Goal: Task Accomplishment & Management: Use online tool/utility

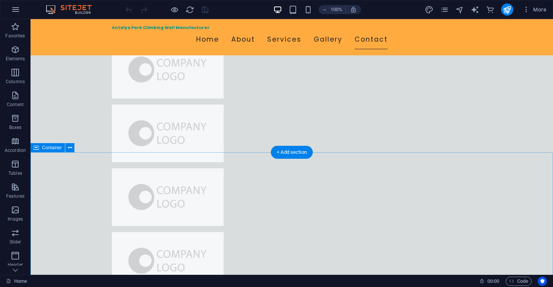
scroll to position [5344, 0]
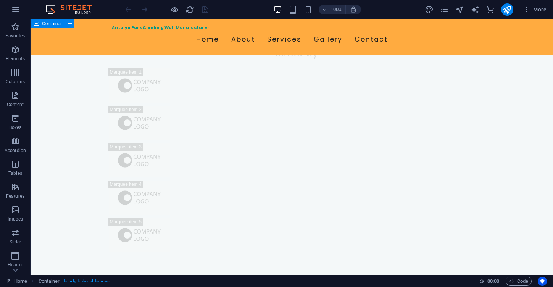
scroll to position [4922, 0]
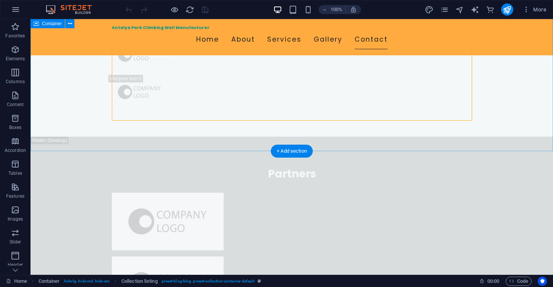
scroll to position [5066, 0]
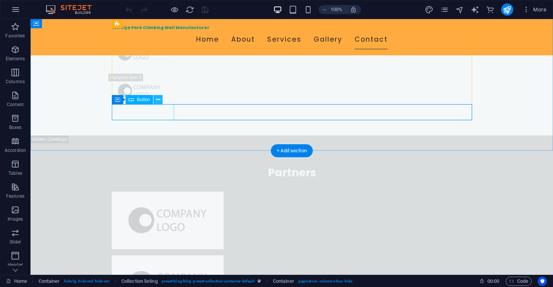
click at [156, 99] on icon at bounding box center [158, 100] width 4 height 8
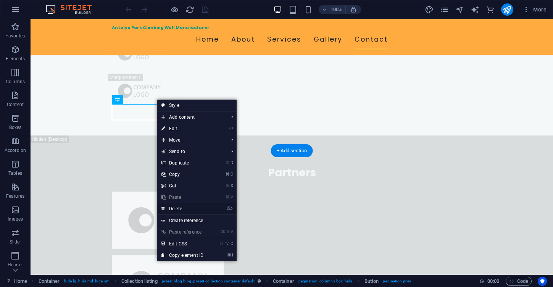
click at [195, 209] on link "⌦ Delete" at bounding box center [182, 208] width 51 height 11
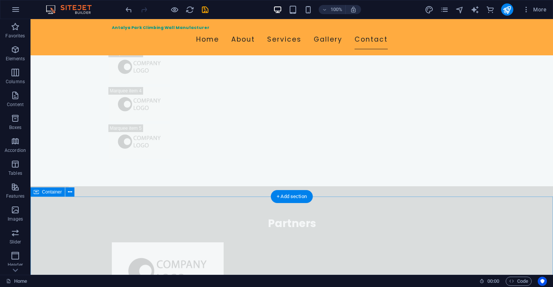
scroll to position [5015, 0]
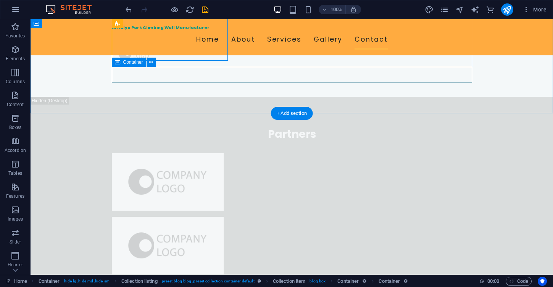
scroll to position [5106, 0]
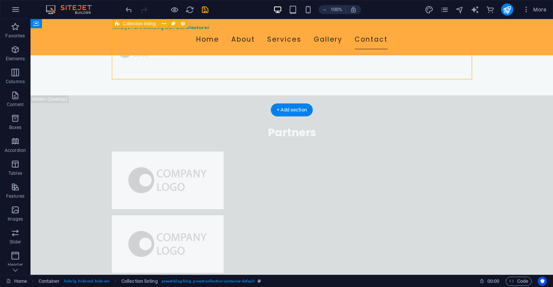
scroll to position [5107, 0]
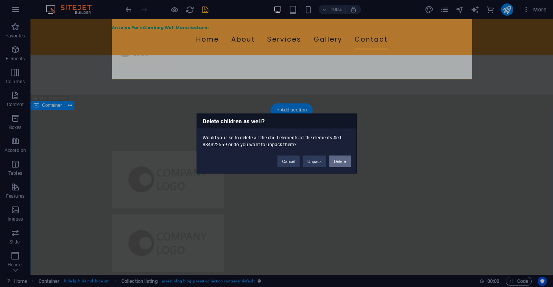
click at [340, 163] on button "Delete" at bounding box center [339, 161] width 21 height 11
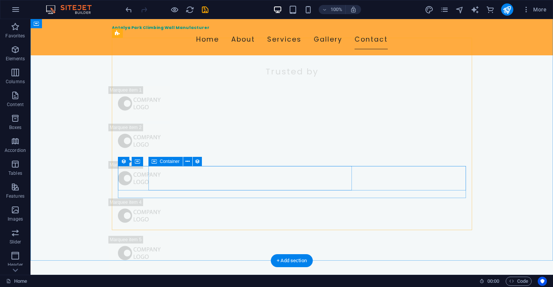
scroll to position [4904, 0]
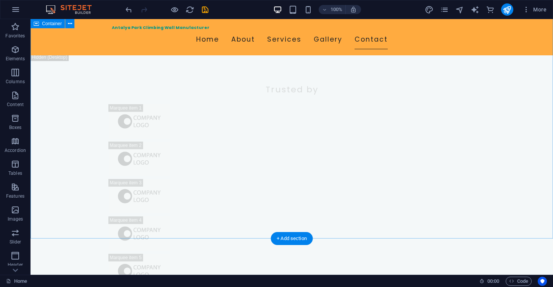
scroll to position [4876, 0]
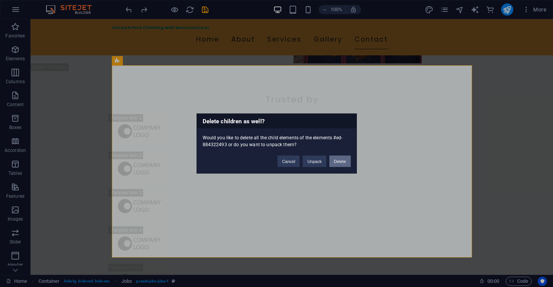
drag, startPoint x: 341, startPoint y: 163, endPoint x: 310, endPoint y: 145, distance: 35.9
click at [341, 163] on button "Delete" at bounding box center [339, 161] width 21 height 11
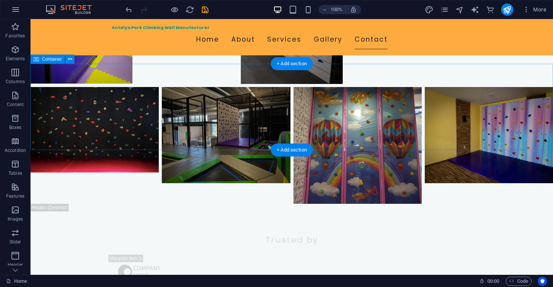
scroll to position [4736, 0]
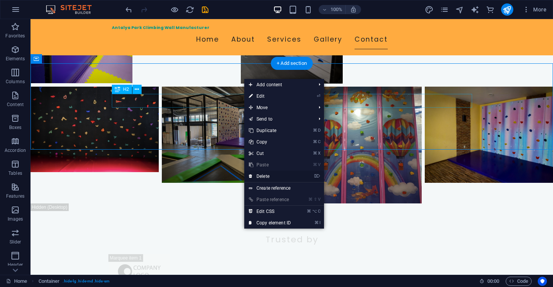
click at [275, 176] on link "⌦ Delete" at bounding box center [269, 176] width 51 height 11
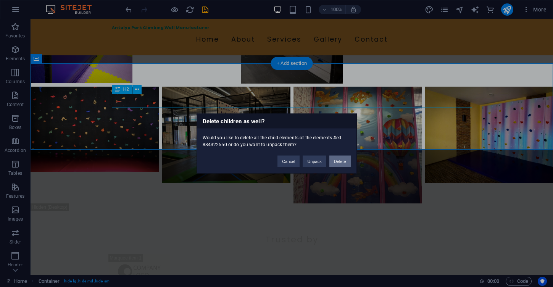
click at [343, 162] on button "Delete" at bounding box center [339, 161] width 21 height 11
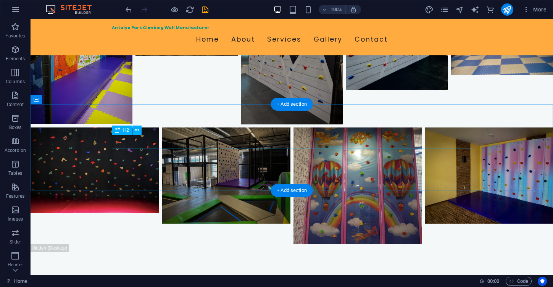
scroll to position [4695, 0]
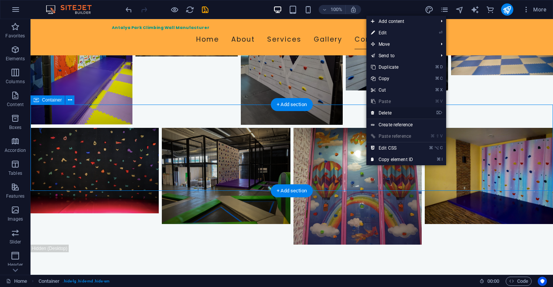
click at [384, 113] on link "⌦ Delete" at bounding box center [391, 112] width 51 height 11
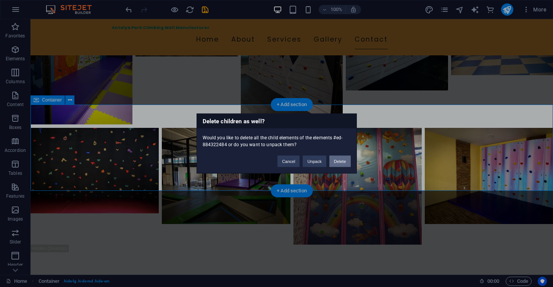
click at [338, 161] on button "Delete" at bounding box center [339, 161] width 21 height 11
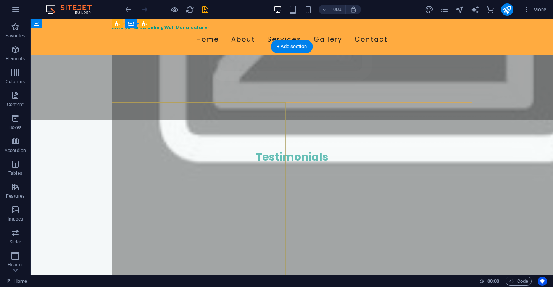
scroll to position [3759, 0]
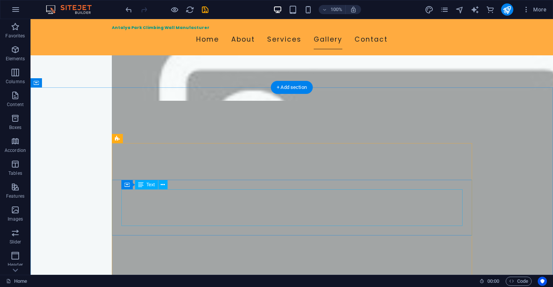
scroll to position [3256, 0]
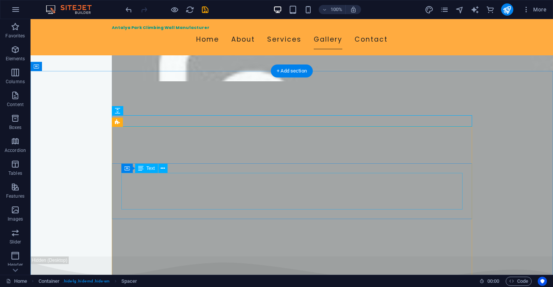
scroll to position [3273, 0]
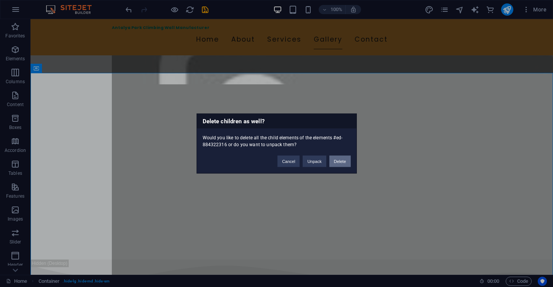
click at [347, 157] on button "Delete" at bounding box center [339, 161] width 21 height 11
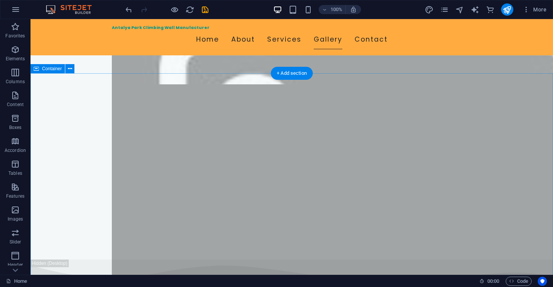
scroll to position [3272, 0]
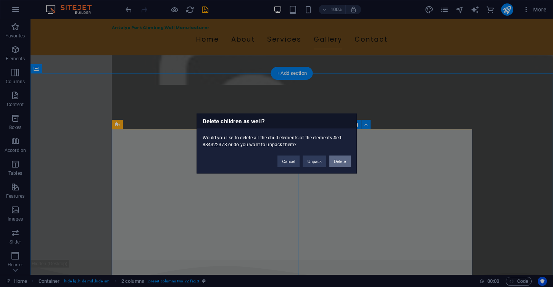
click at [343, 165] on button "Delete" at bounding box center [339, 161] width 21 height 11
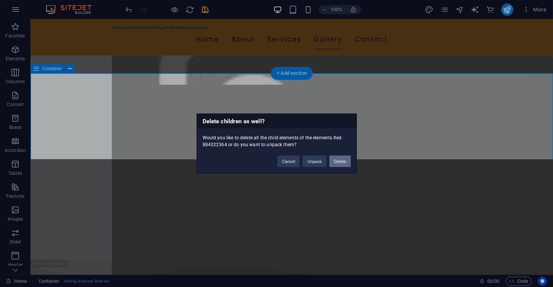
click at [339, 166] on button "Delete" at bounding box center [339, 161] width 21 height 11
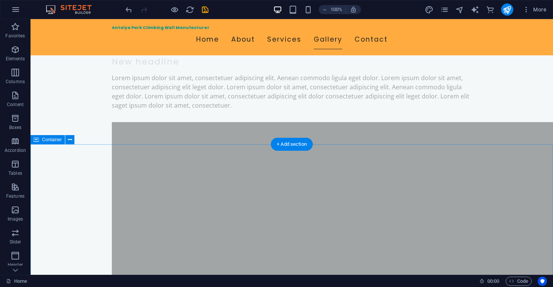
scroll to position [2765, 0]
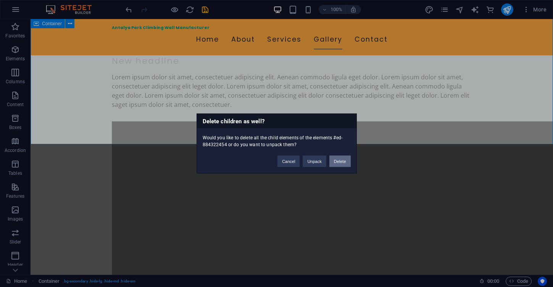
click at [332, 163] on button "Delete" at bounding box center [339, 161] width 21 height 11
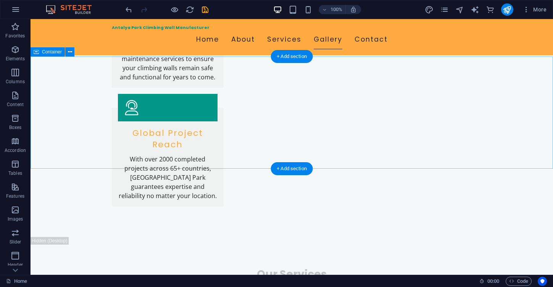
scroll to position [2526, 0]
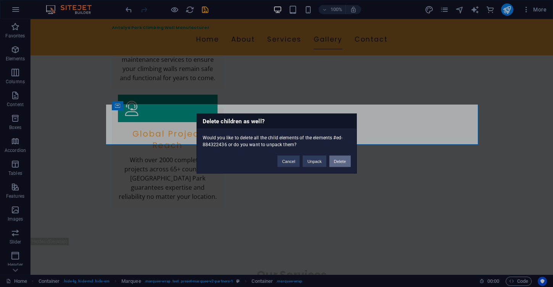
click at [350, 166] on button "Delete" at bounding box center [339, 161] width 21 height 11
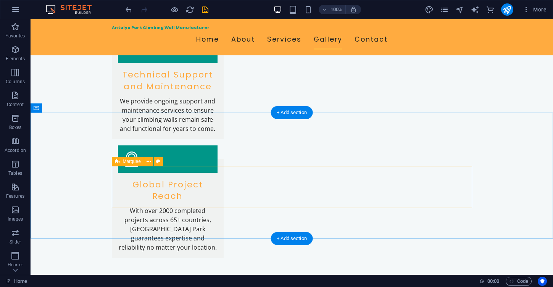
scroll to position [2477, 0]
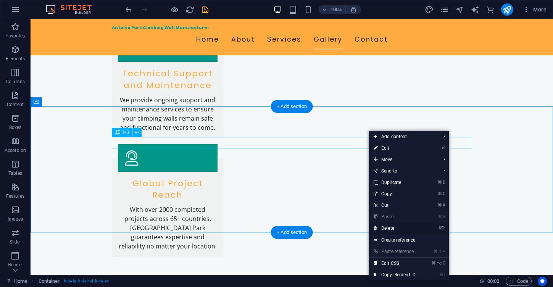
click at [400, 231] on link "⌦ Delete" at bounding box center [394, 228] width 51 height 11
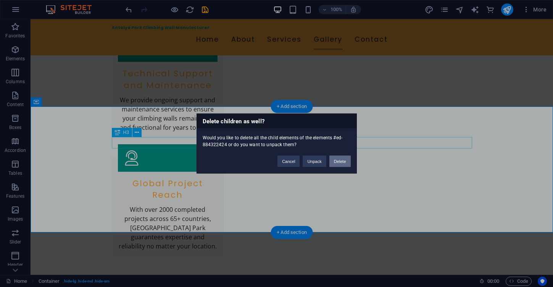
click at [341, 163] on button "Delete" at bounding box center [339, 161] width 21 height 11
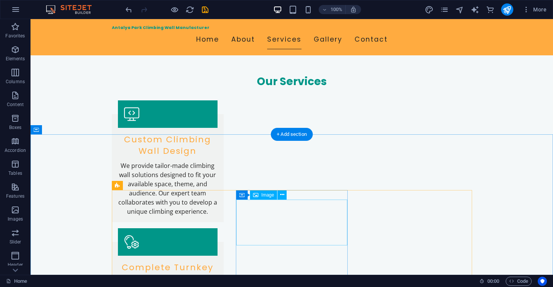
scroll to position [1934, 0]
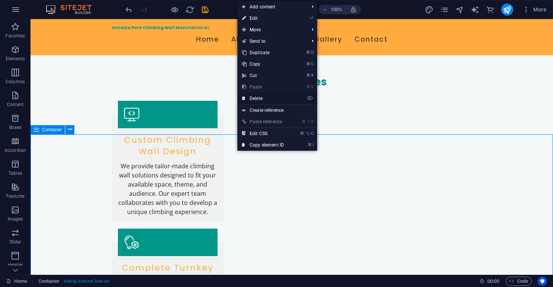
click at [279, 98] on link "⌦ Delete" at bounding box center [262, 98] width 51 height 11
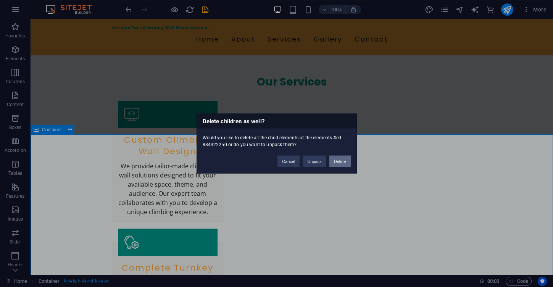
click at [346, 165] on button "Delete" at bounding box center [339, 161] width 21 height 11
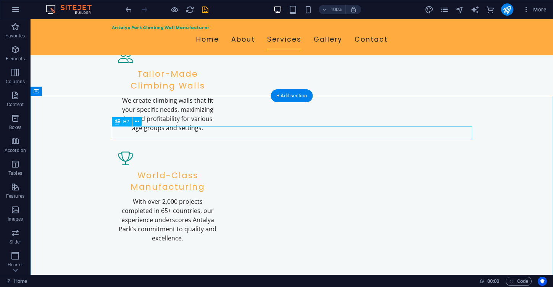
scroll to position [1189, 0]
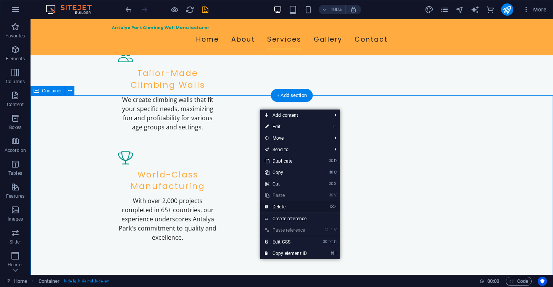
click at [298, 206] on link "⌦ Delete" at bounding box center [285, 206] width 51 height 11
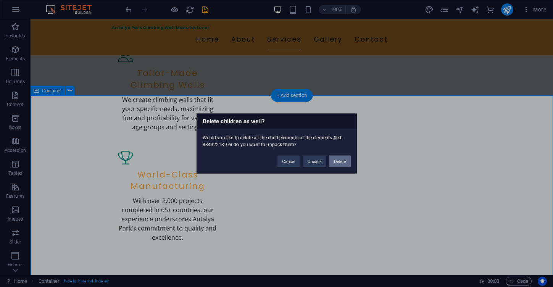
click at [348, 160] on button "Delete" at bounding box center [339, 161] width 21 height 11
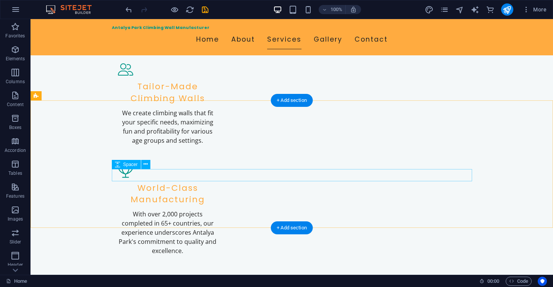
scroll to position [1172, 0]
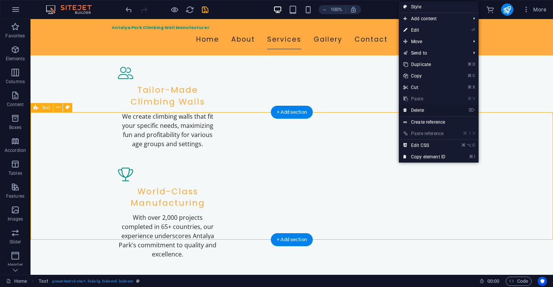
click at [432, 110] on link "⌦ Delete" at bounding box center [424, 110] width 51 height 11
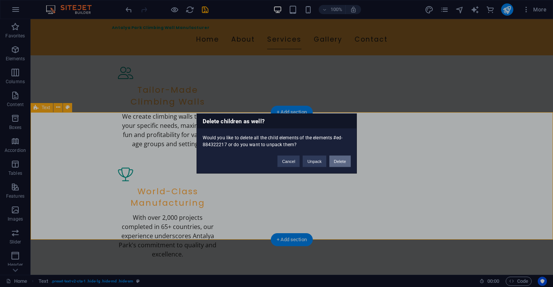
click at [342, 160] on button "Delete" at bounding box center [339, 161] width 21 height 11
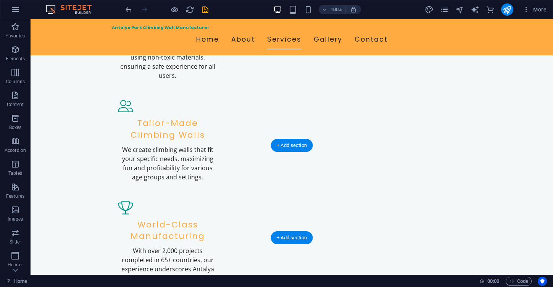
scroll to position [1138, 0]
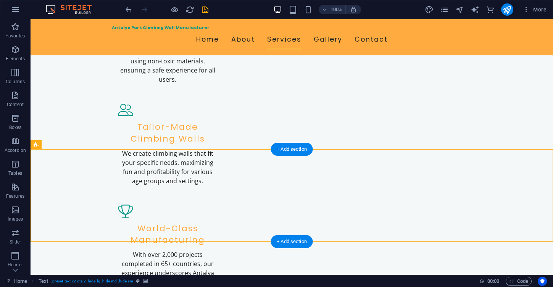
scroll to position [1137, 0]
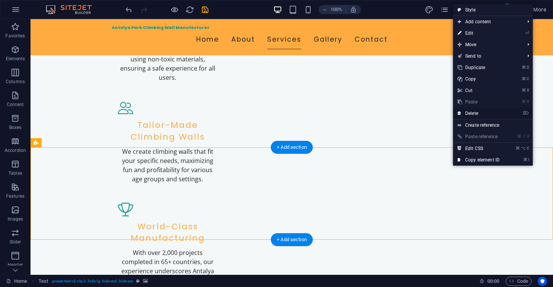
click at [474, 113] on link "⌦ Delete" at bounding box center [478, 113] width 51 height 11
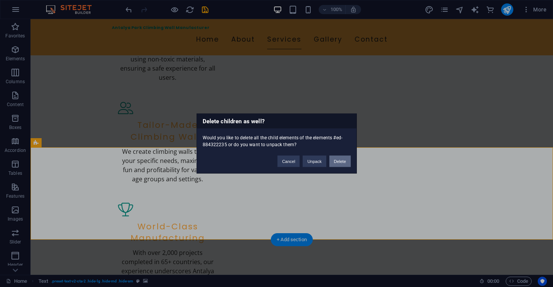
click at [348, 161] on button "Delete" at bounding box center [339, 161] width 21 height 11
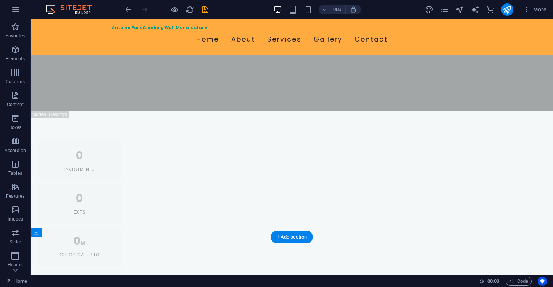
scroll to position [726, 0]
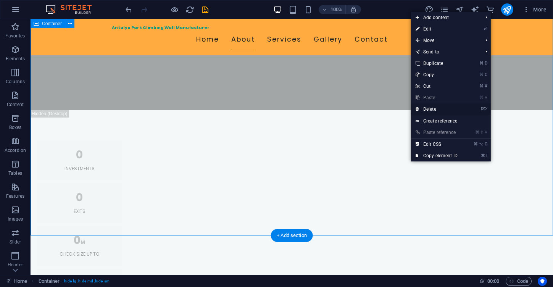
click at [446, 110] on link "⌦ Delete" at bounding box center [436, 108] width 51 height 11
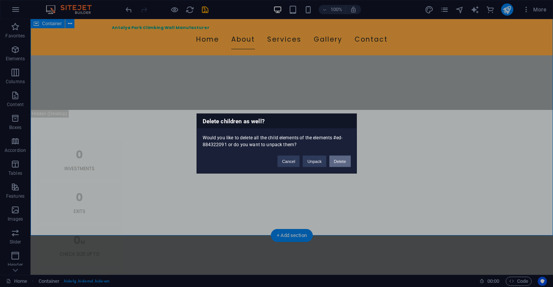
click at [347, 161] on button "Delete" at bounding box center [339, 161] width 21 height 11
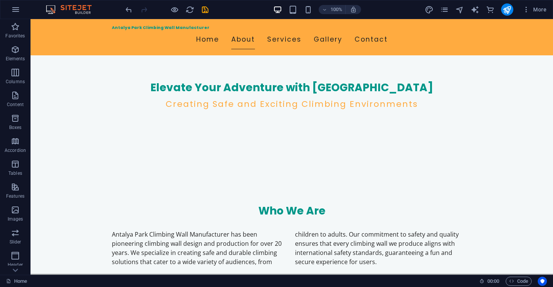
scroll to position [231, 0]
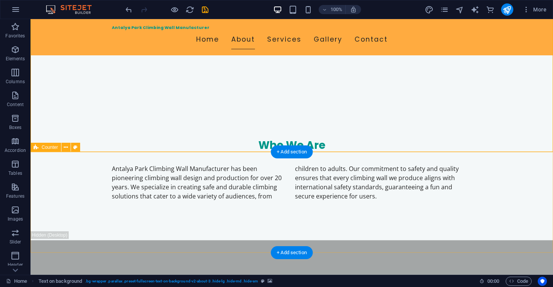
scroll to position [295, 0]
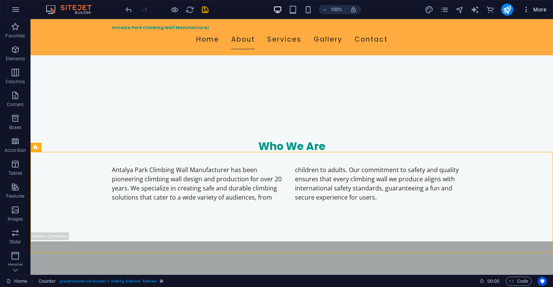
click at [525, 8] on icon "button" at bounding box center [527, 10] width 8 height 8
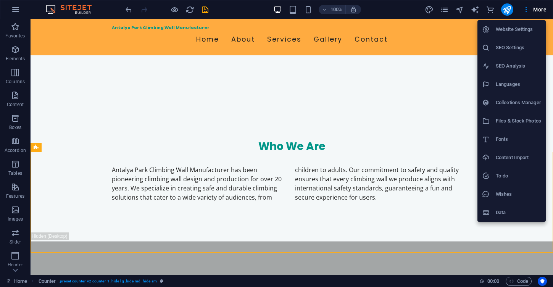
click at [470, 185] on div at bounding box center [276, 143] width 553 height 287
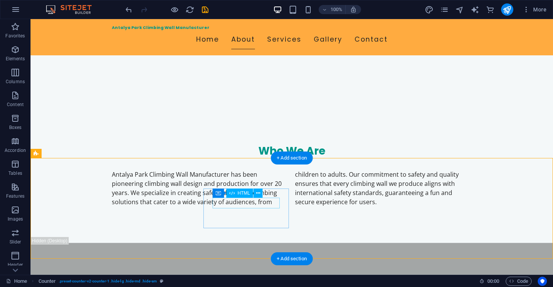
scroll to position [286, 0]
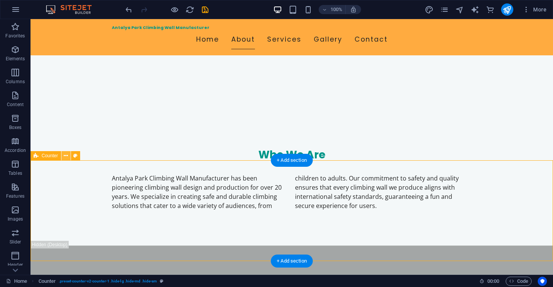
click at [69, 158] on button at bounding box center [65, 155] width 9 height 9
drag, startPoint x: 77, startPoint y: 184, endPoint x: 74, endPoint y: 172, distance: 12.6
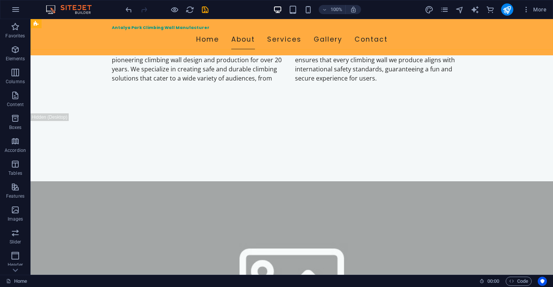
scroll to position [415, 0]
click at [206, 13] on icon "save" at bounding box center [205, 9] width 9 height 9
